Goal: Transaction & Acquisition: Purchase product/service

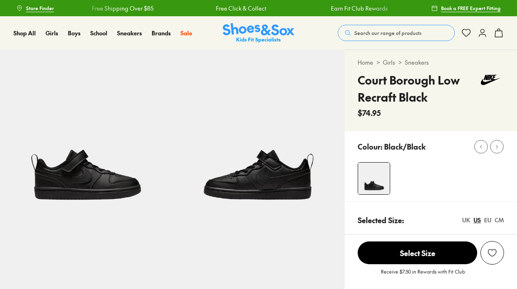
click at [376, 39] on button "Search our range of products" at bounding box center [396, 33] width 117 height 16
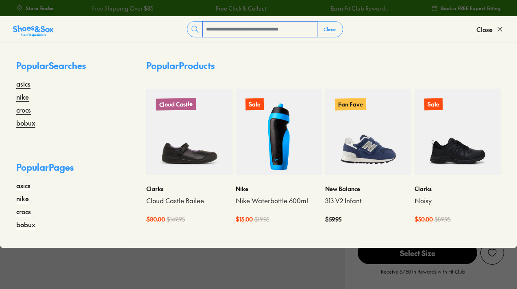
select select "*"
type input "****"
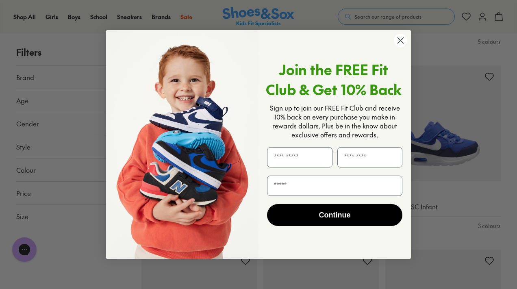
scroll to position [2076, 0]
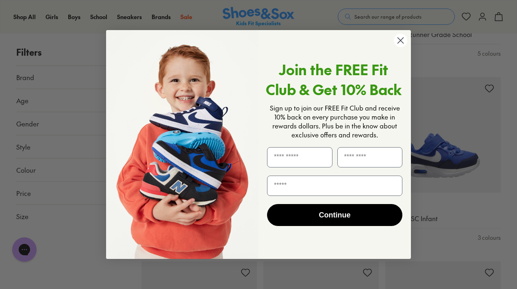
click at [401, 38] on circle "Close dialog" at bounding box center [400, 40] width 13 height 13
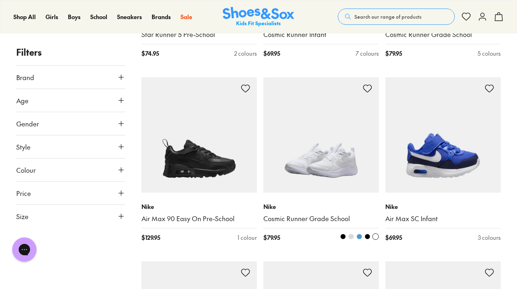
scroll to position [2083, 0]
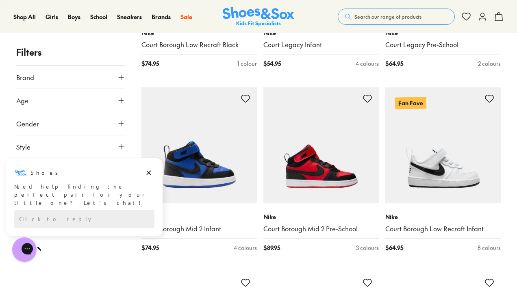
scroll to position [2449, 0]
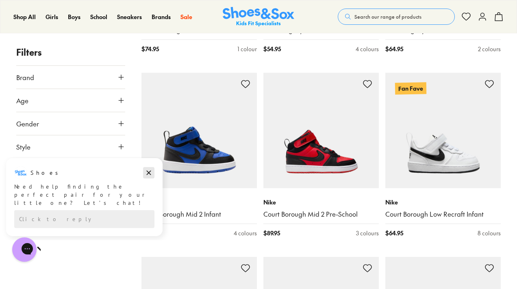
click at [151, 170] on icon "Dismiss campaign" at bounding box center [149, 173] width 8 height 10
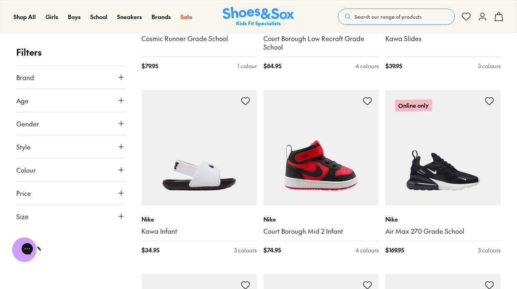
scroll to position [3027, 0]
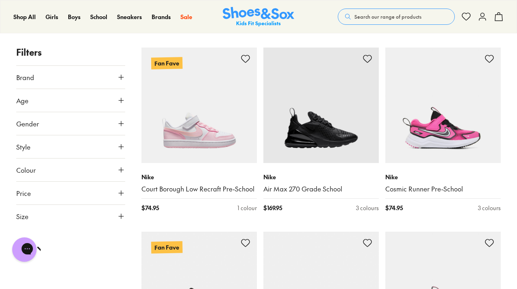
click at [57, 194] on button "Price" at bounding box center [70, 193] width 109 height 23
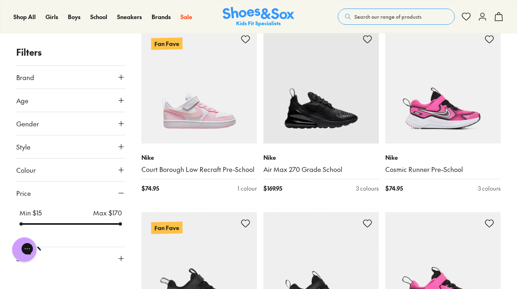
scroll to position [3064, 0]
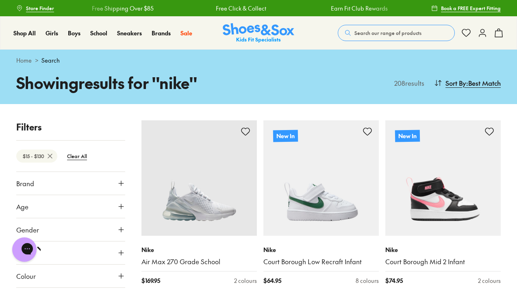
drag, startPoint x: 121, startPoint y: 223, endPoint x: 91, endPoint y: 226, distance: 30.1
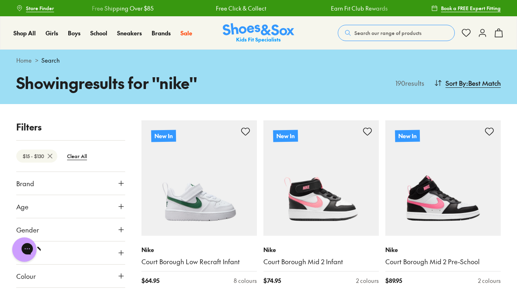
scroll to position [12, 0]
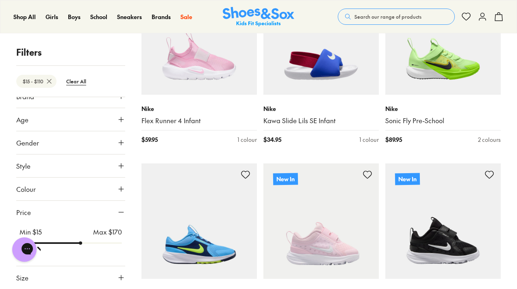
scroll to position [63, 0]
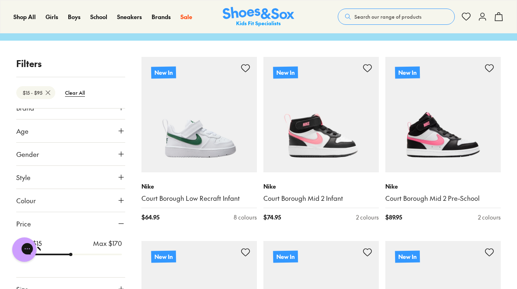
drag, startPoint x: 92, startPoint y: 245, endPoint x: 71, endPoint y: 246, distance: 21.1
click at [71, 246] on div "Min $ 15 Max $ 170" at bounding box center [70, 248] width 109 height 20
drag, startPoint x: 67, startPoint y: 258, endPoint x: 58, endPoint y: 258, distance: 9.4
click at [57, 256] on input "range" at bounding box center [71, 254] width 102 height 3
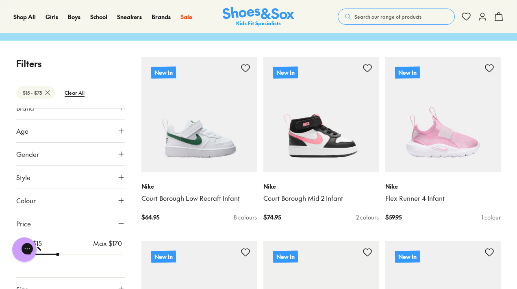
drag, startPoint x: 58, startPoint y: 258, endPoint x: 52, endPoint y: 258, distance: 6.1
click at [52, 256] on input "range" at bounding box center [71, 254] width 102 height 3
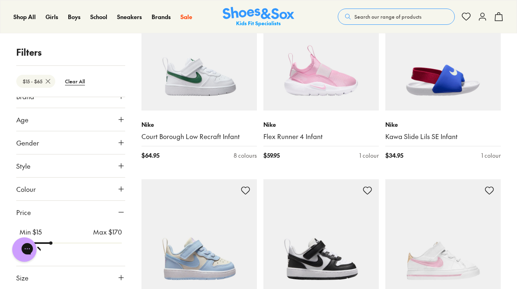
scroll to position [128, 0]
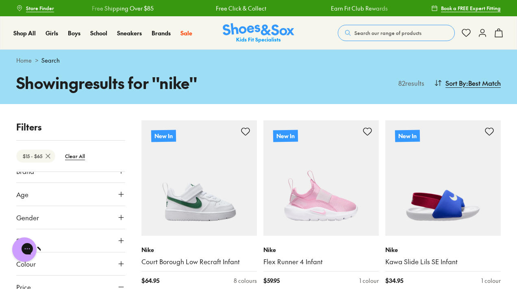
scroll to position [63, 0]
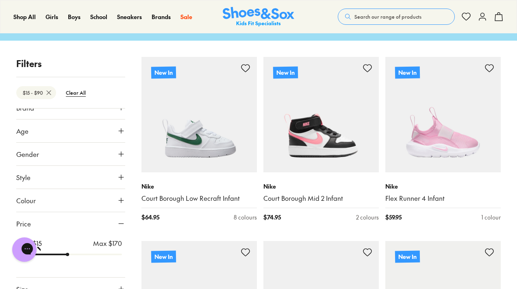
drag, startPoint x: 50, startPoint y: 243, endPoint x: 68, endPoint y: 242, distance: 18.3
type input "**"
click at [68, 253] on input "range" at bounding box center [71, 254] width 102 height 3
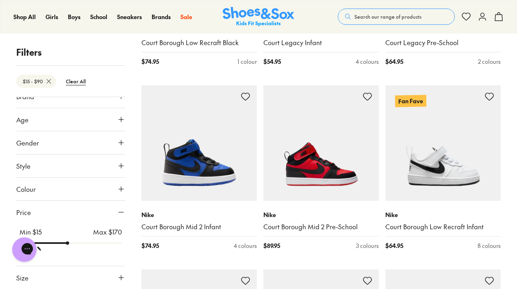
scroll to position [2138, 0]
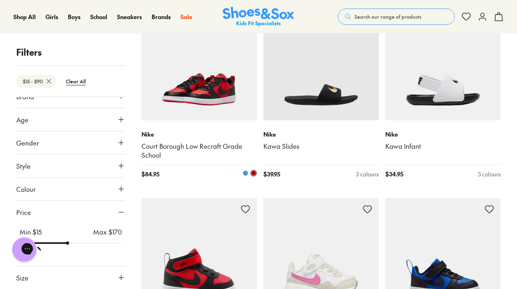
scroll to position [2886, 0]
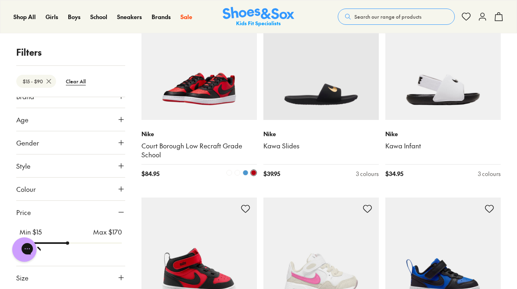
click at [237, 170] on span at bounding box center [237, 173] width 6 height 6
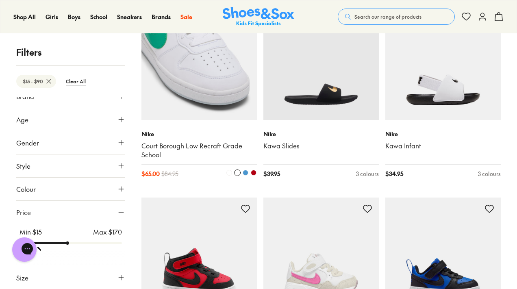
click at [229, 170] on span at bounding box center [229, 173] width 6 height 6
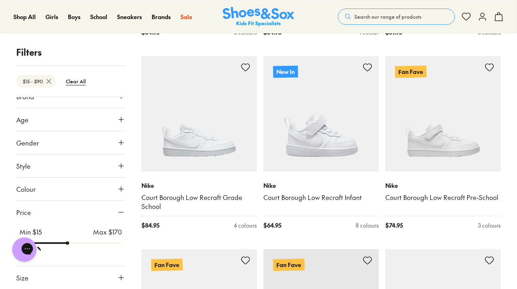
scroll to position [3582, 0]
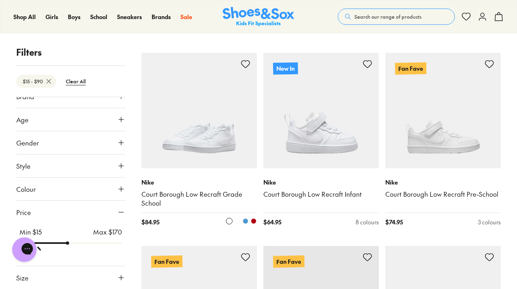
click at [245, 218] on span at bounding box center [246, 221] width 6 height 6
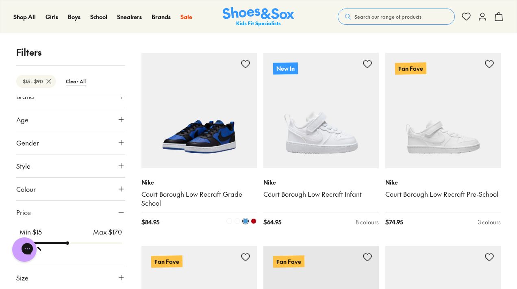
click at [251, 218] on span at bounding box center [254, 221] width 6 height 6
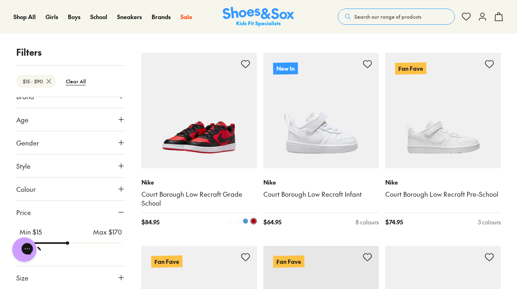
click at [239, 218] on span at bounding box center [237, 221] width 6 height 6
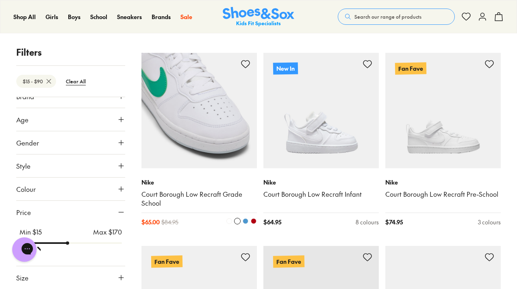
click at [244, 218] on span at bounding box center [246, 221] width 6 height 6
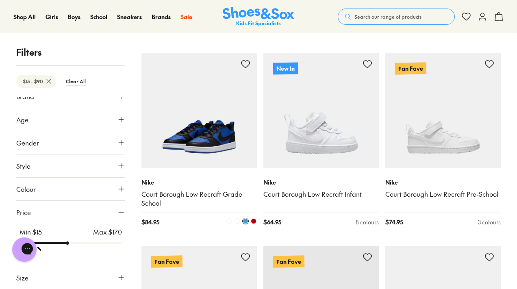
click at [229, 218] on span at bounding box center [229, 221] width 6 height 6
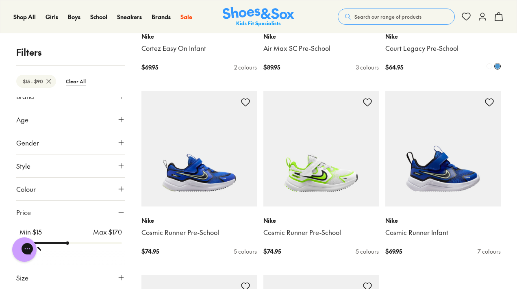
scroll to position [4662, 0]
